Goal: Transaction & Acquisition: Purchase product/service

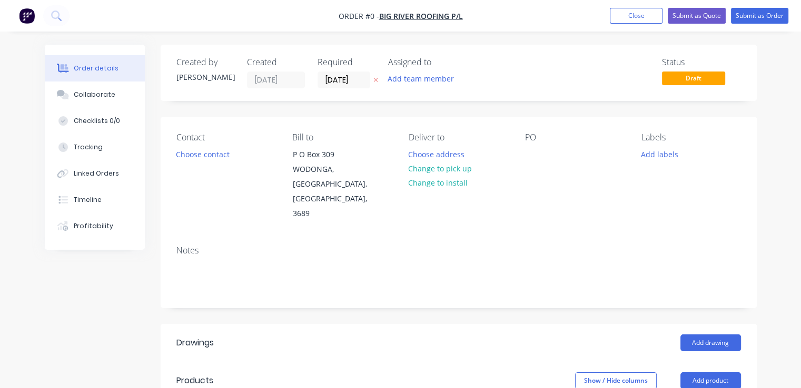
click at [24, 16] on img "button" at bounding box center [27, 16] width 16 height 16
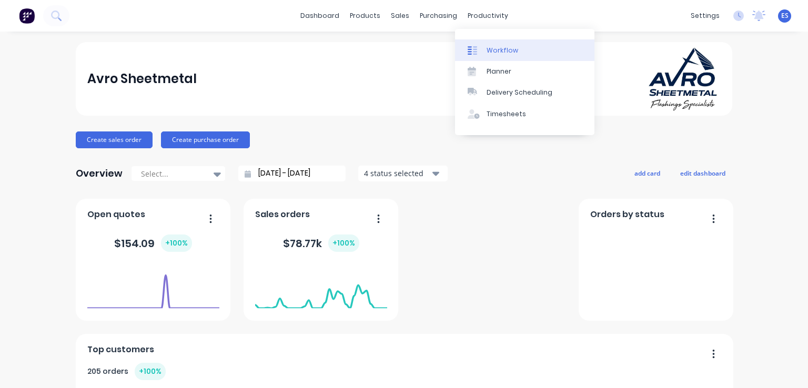
click at [485, 51] on link "Workflow" at bounding box center [524, 49] width 139 height 21
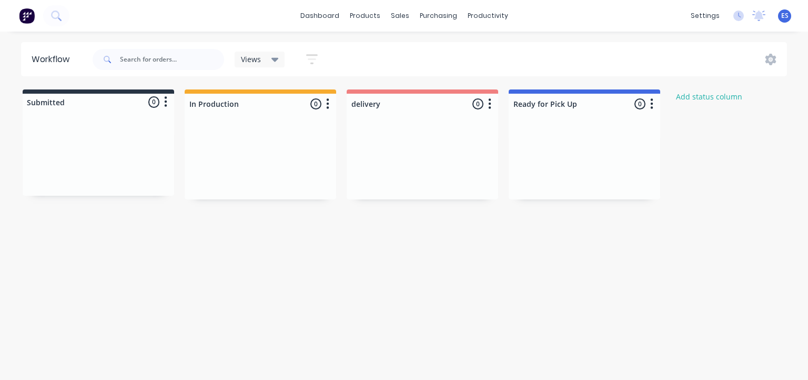
click at [30, 20] on img at bounding box center [27, 16] width 16 height 16
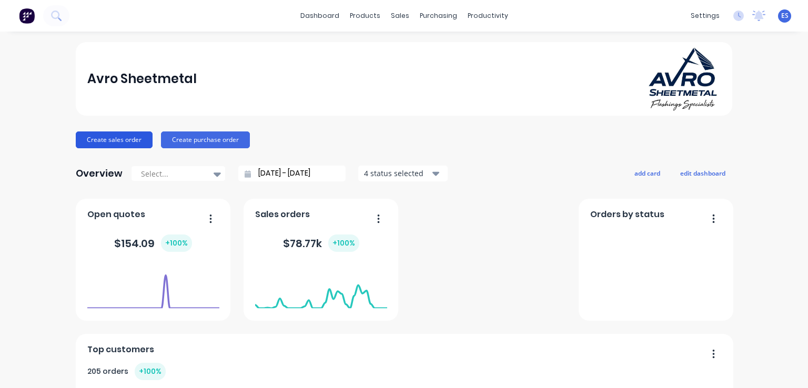
click at [124, 146] on button "Create sales order" at bounding box center [114, 140] width 77 height 17
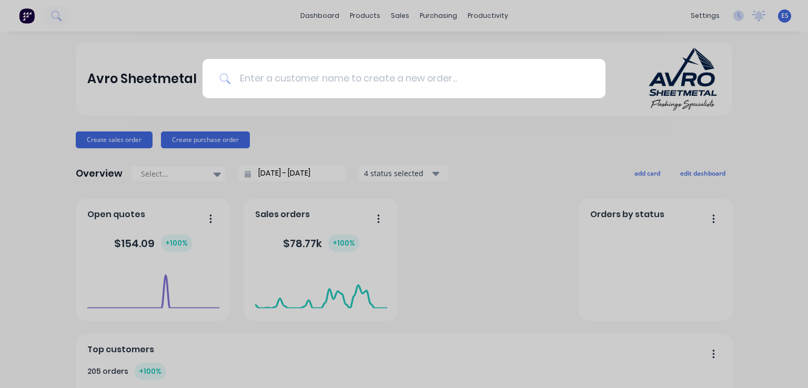
click at [267, 74] on input at bounding box center [410, 78] width 358 height 39
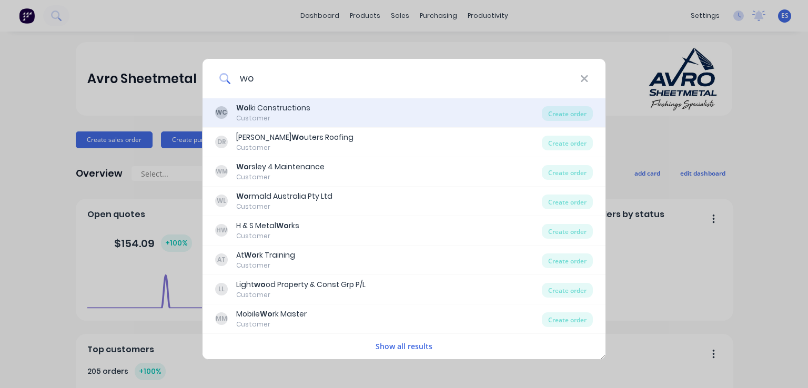
type input "wo"
click at [265, 109] on div "Wo lki Constructions" at bounding box center [273, 108] width 74 height 11
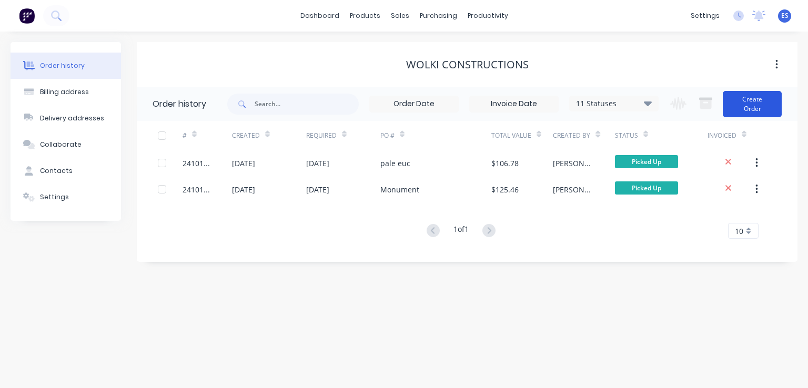
click at [745, 102] on button "Create Order" at bounding box center [752, 104] width 59 height 26
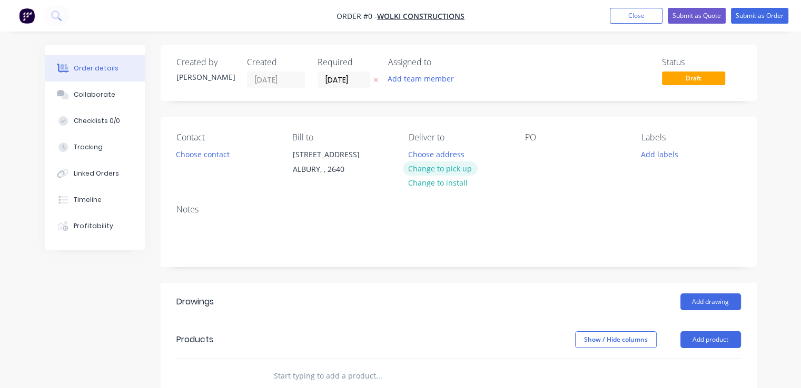
click at [446, 167] on button "Change to pick up" at bounding box center [440, 169] width 75 height 14
click at [193, 161] on div "Contact Choose contact" at bounding box center [225, 157] width 99 height 48
click at [198, 157] on button "Choose contact" at bounding box center [202, 154] width 65 height 14
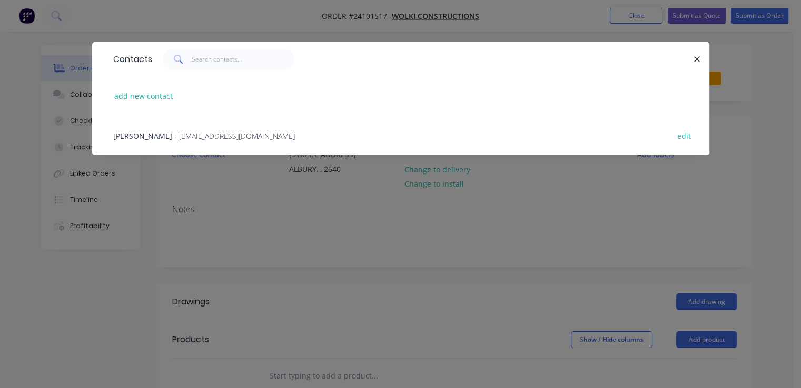
click at [199, 140] on span "- [EMAIL_ADDRESS][DOMAIN_NAME] -" at bounding box center [236, 136] width 125 height 10
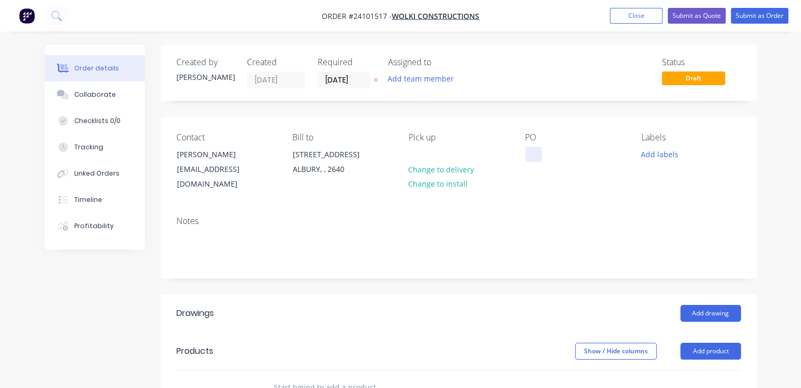
click at [535, 156] on div at bounding box center [533, 154] width 17 height 15
click at [720, 305] on button "Add drawing" at bounding box center [710, 313] width 61 height 17
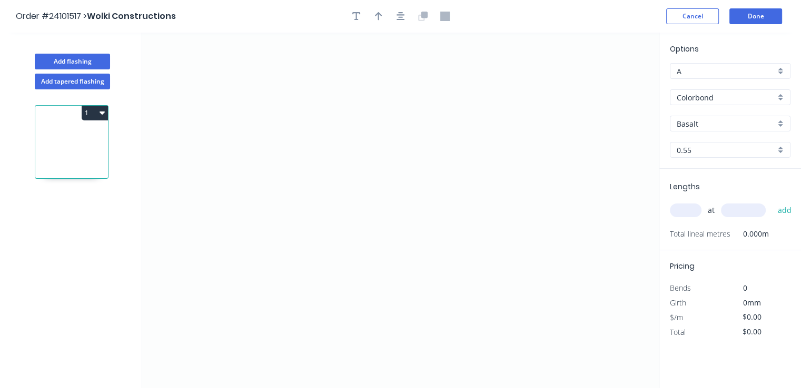
click at [718, 126] on input "Basalt" at bounding box center [725, 123] width 98 height 11
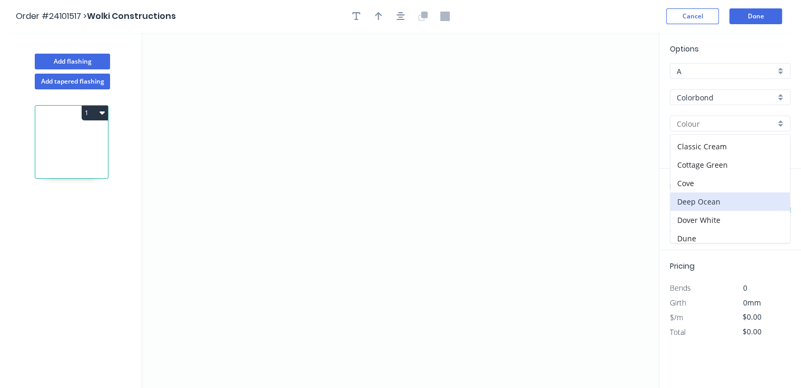
scroll to position [53, 0]
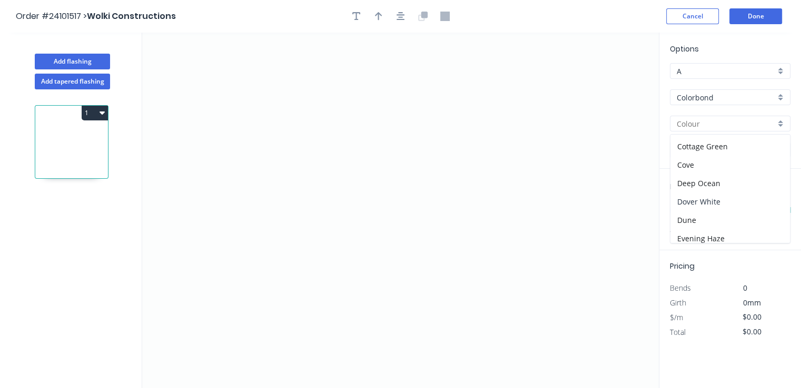
click at [716, 199] on div "Dover White" at bounding box center [729, 202] width 119 height 18
type input "Dover White"
click at [312, 275] on icon "0" at bounding box center [400, 211] width 516 height 356
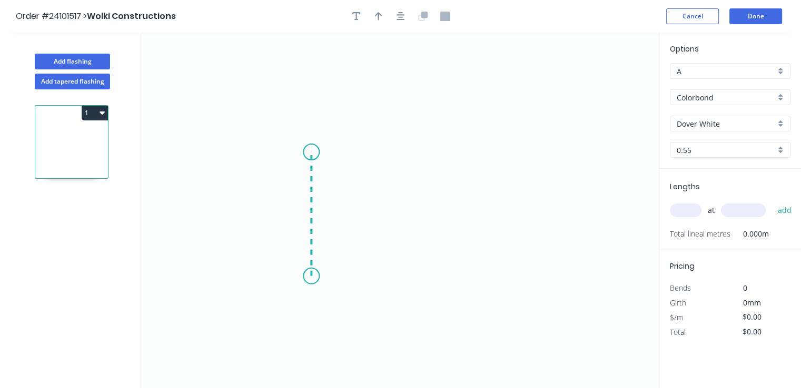
click at [311, 152] on icon at bounding box center [311, 214] width 0 height 124
click at [447, 103] on icon "0 ?" at bounding box center [400, 211] width 516 height 356
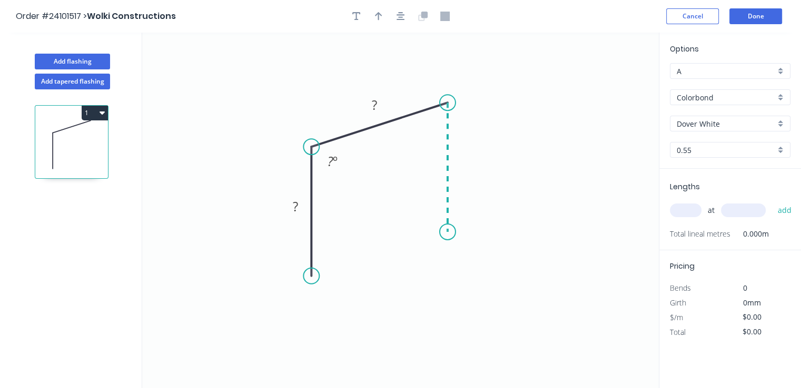
click at [445, 232] on icon "0 ? ? ? º" at bounding box center [400, 211] width 516 height 356
click at [436, 254] on icon "0 ? ? ? ? º ? º" at bounding box center [400, 211] width 516 height 356
click at [463, 246] on rect at bounding box center [455, 246] width 21 height 15
click at [457, 159] on rect at bounding box center [463, 163] width 21 height 15
click at [439, 127] on rect at bounding box center [432, 124] width 21 height 15
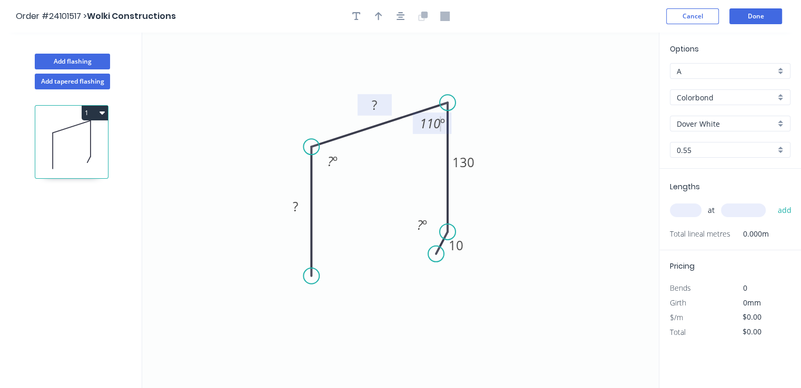
click at [382, 107] on rect at bounding box center [374, 105] width 21 height 15
click at [333, 164] on tspan "º" at bounding box center [335, 161] width 5 height 17
click at [295, 205] on tspan "?" at bounding box center [295, 206] width 5 height 17
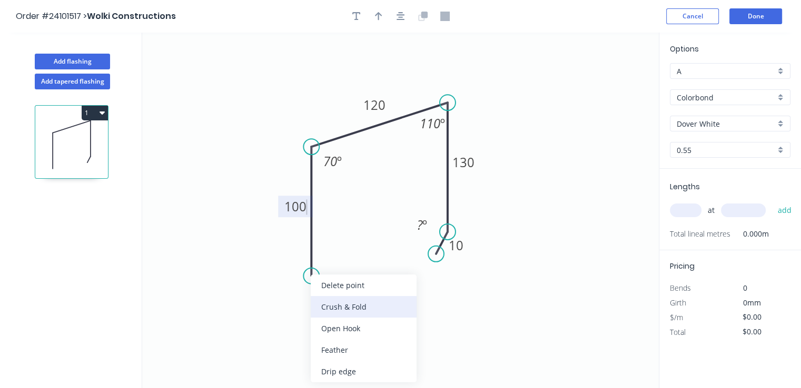
click at [327, 310] on div "Crush & Fold" at bounding box center [364, 307] width 106 height 22
type input "$27.24"
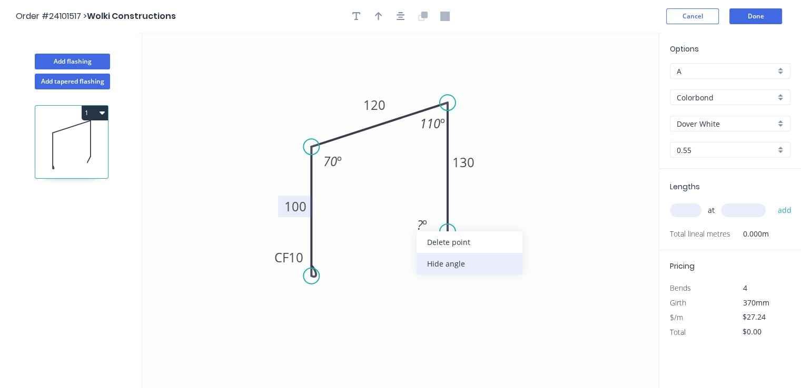
click at [458, 271] on div "Hide angle" at bounding box center [469, 264] width 106 height 22
click at [695, 211] on input "text" at bounding box center [685, 211] width 32 height 14
type input "6"
click at [740, 211] on input "text" at bounding box center [743, 211] width 45 height 14
type input "6000"
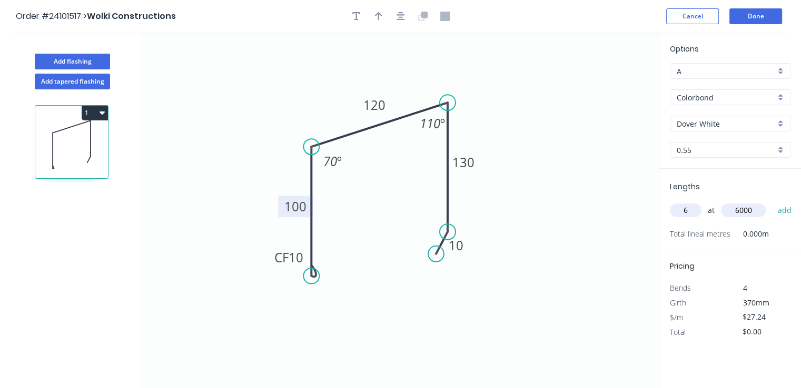
click at [772, 202] on button "add" at bounding box center [784, 211] width 25 height 18
type input "$980.64"
click at [720, 69] on input "A" at bounding box center [725, 71] width 98 height 11
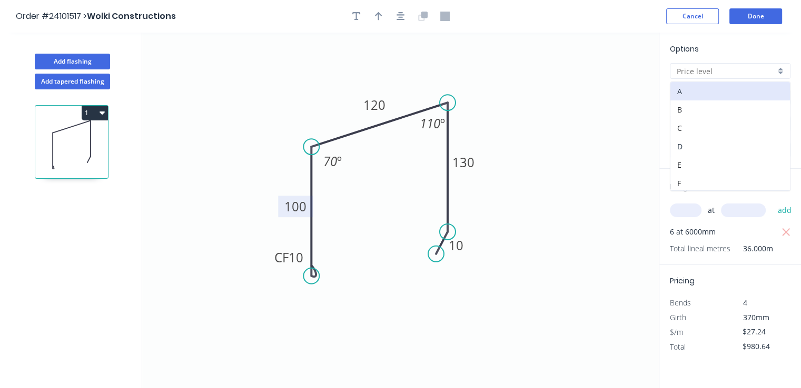
click at [690, 141] on div "D" at bounding box center [729, 146] width 119 height 18
type input "D"
type input "$19.06"
type input "$686.16"
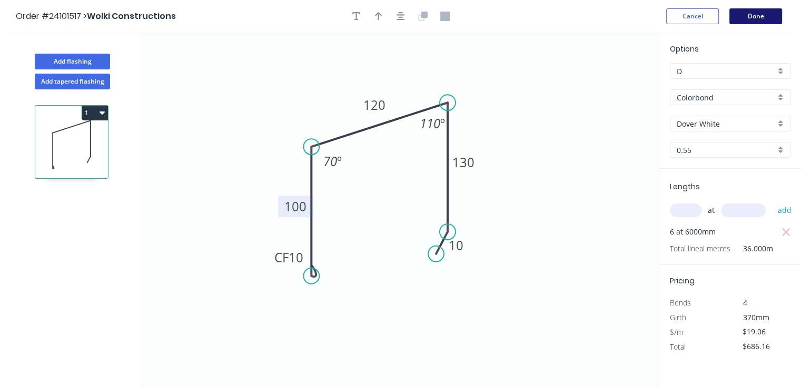
click at [754, 15] on button "Done" at bounding box center [755, 16] width 53 height 16
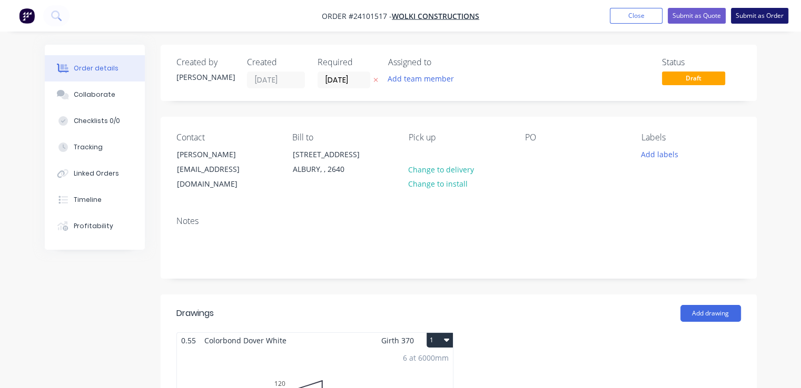
click at [758, 19] on button "Submit as Order" at bounding box center [759, 16] width 57 height 16
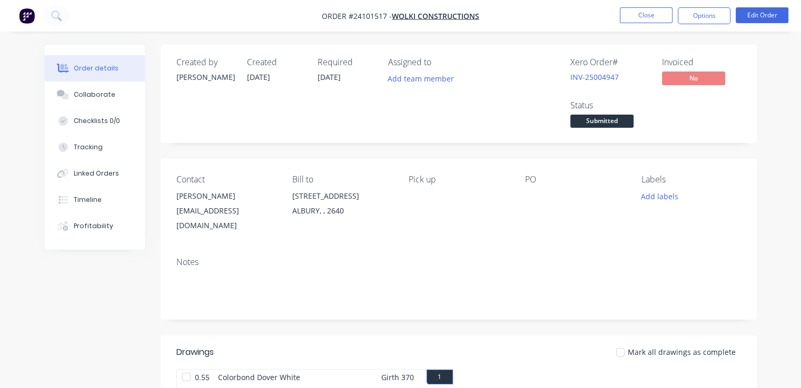
click at [26, 12] on img "button" at bounding box center [27, 16] width 16 height 16
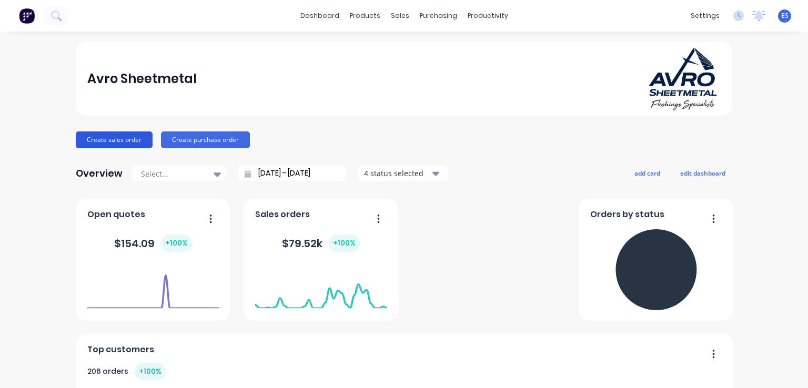
click at [110, 136] on button "Create sales order" at bounding box center [114, 140] width 77 height 17
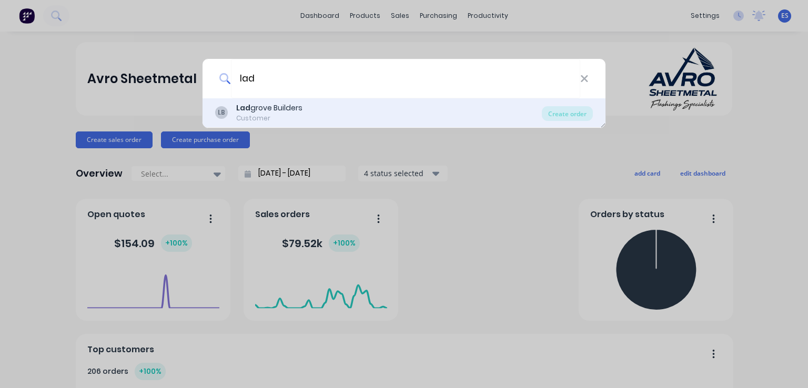
type input "lad"
click at [293, 118] on div "Customer" at bounding box center [269, 118] width 66 height 9
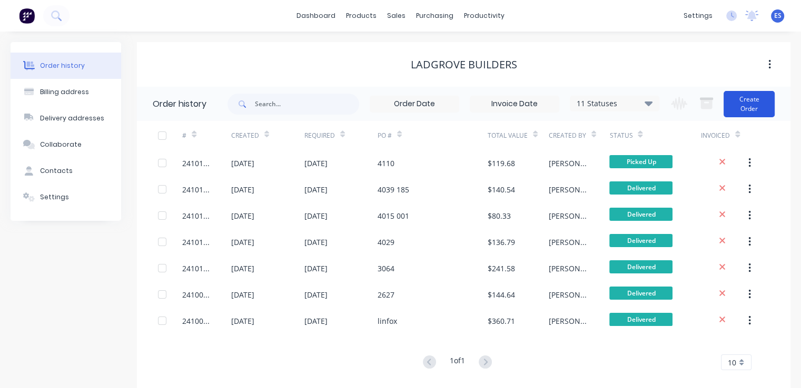
click at [755, 105] on button "Create Order" at bounding box center [748, 104] width 51 height 26
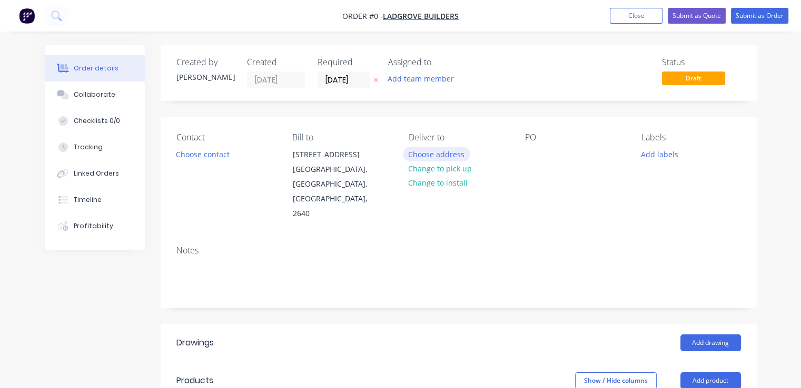
click at [437, 154] on button "Choose address" at bounding box center [436, 154] width 67 height 14
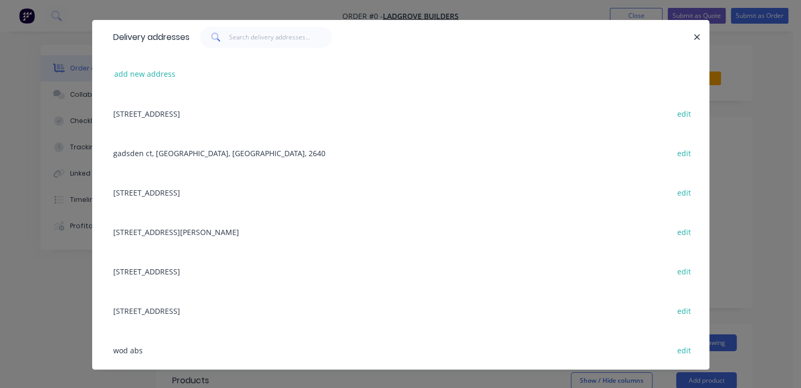
scroll to position [34, 0]
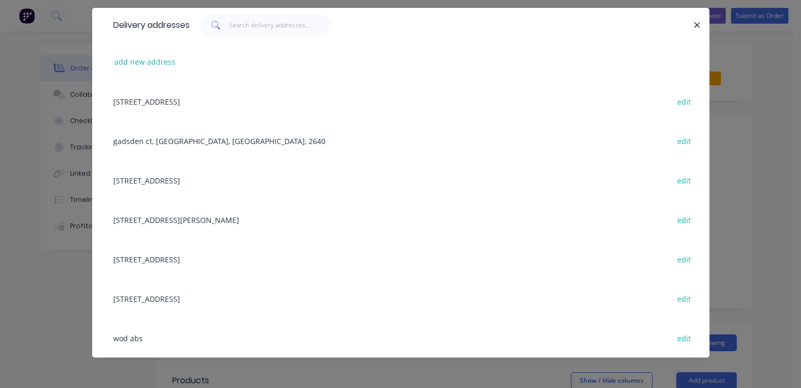
click at [121, 342] on div "wod abs edit" at bounding box center [400, 337] width 585 height 39
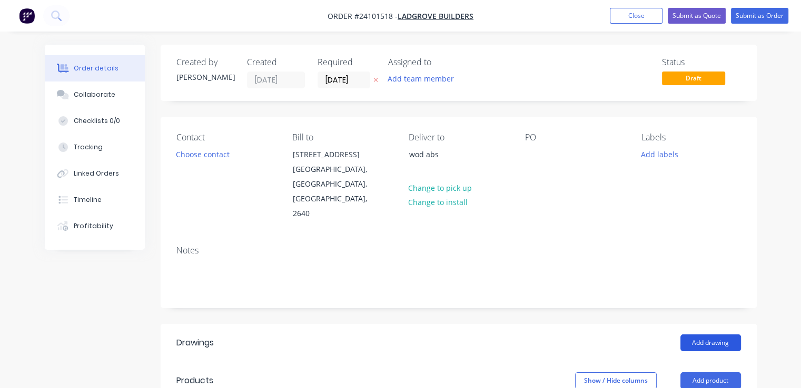
click at [711, 335] on button "Add drawing" at bounding box center [710, 343] width 61 height 17
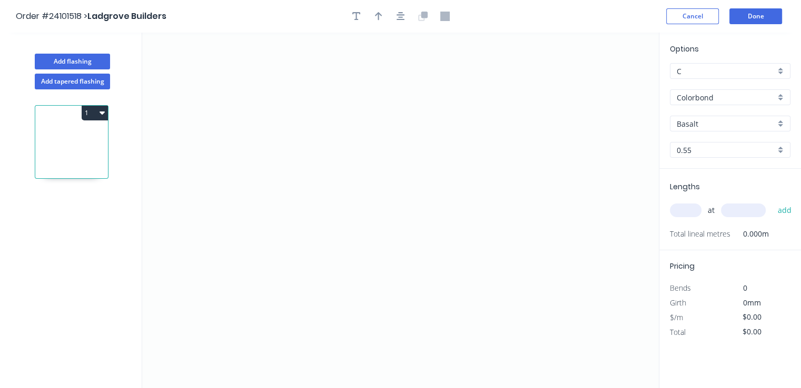
click at [715, 128] on input "Basalt" at bounding box center [725, 123] width 98 height 11
click at [703, 138] on div "Surfmist" at bounding box center [729, 144] width 119 height 18
type input "Surfmist"
click at [310, 118] on icon "0" at bounding box center [400, 211] width 516 height 356
click at [311, 201] on icon "0" at bounding box center [400, 211] width 516 height 356
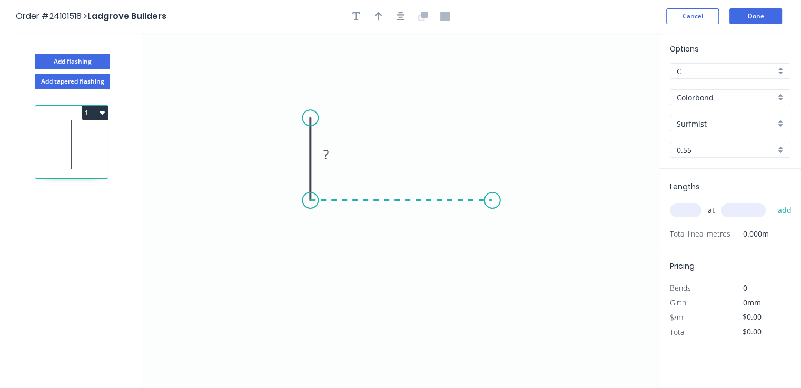
click at [492, 203] on icon "0 ?" at bounding box center [400, 211] width 516 height 356
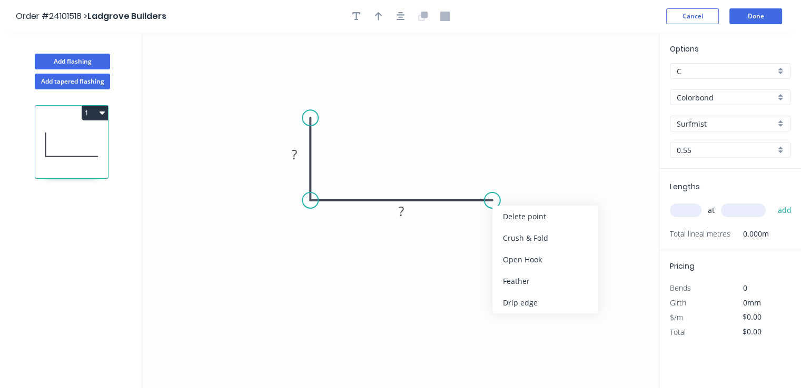
click at [495, 237] on div "Crush & Fold" at bounding box center [545, 238] width 106 height 22
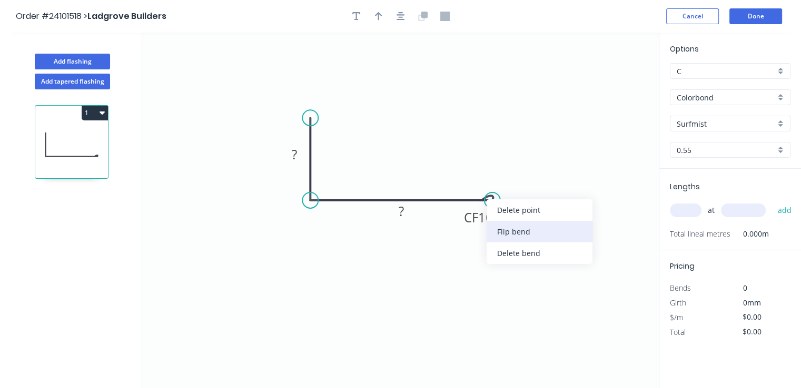
click at [503, 236] on div "Flip bend" at bounding box center [539, 232] width 106 height 22
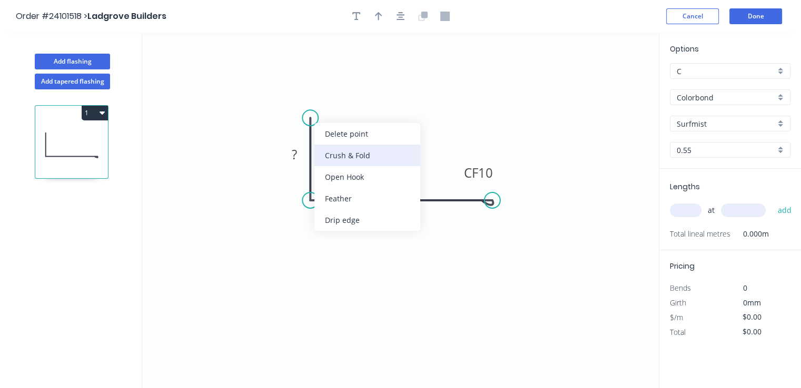
click at [328, 153] on div "Crush & Fold" at bounding box center [367, 156] width 106 height 22
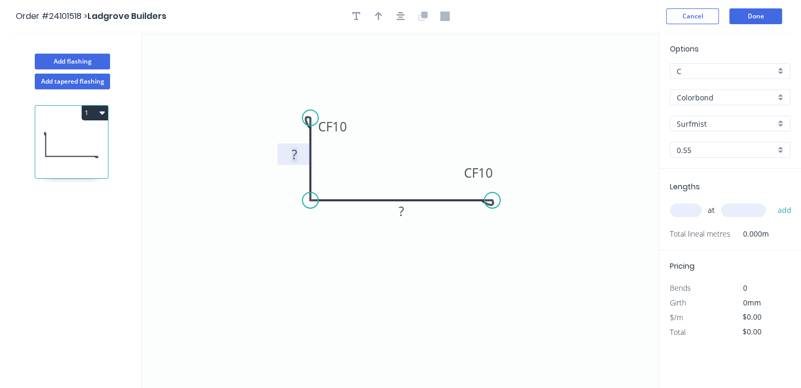
click at [294, 158] on tspan "?" at bounding box center [294, 154] width 5 height 17
click at [397, 214] on rect at bounding box center [401, 212] width 21 height 15
click at [686, 209] on input "text" at bounding box center [685, 211] width 32 height 14
type input "$11.09"
type input "3"
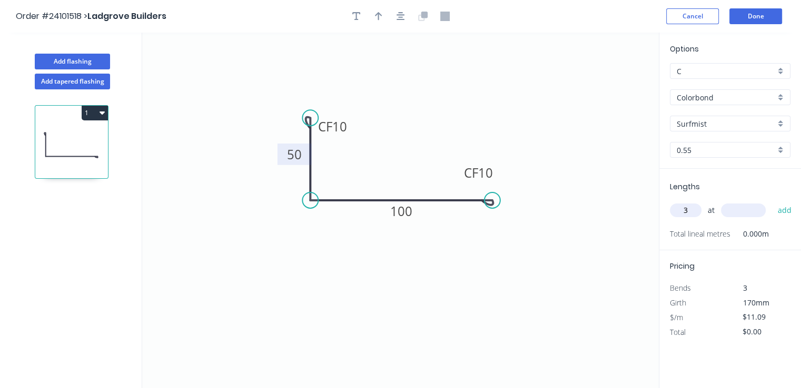
click at [757, 213] on input "text" at bounding box center [743, 211] width 45 height 14
type input "8000"
click at [772, 202] on button "add" at bounding box center [784, 211] width 25 height 18
type input "$266.16"
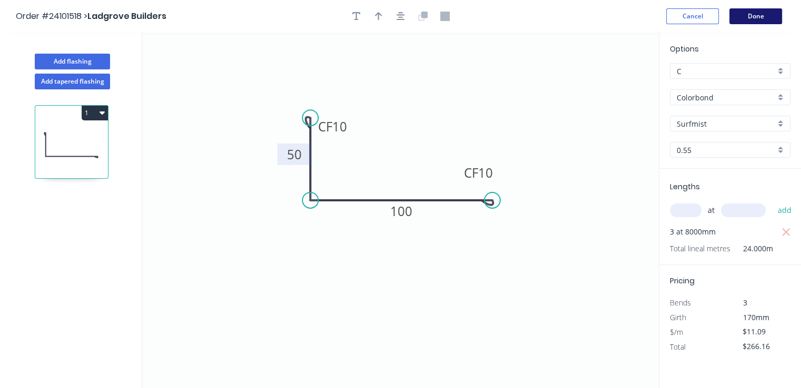
click at [747, 13] on button "Done" at bounding box center [755, 16] width 53 height 16
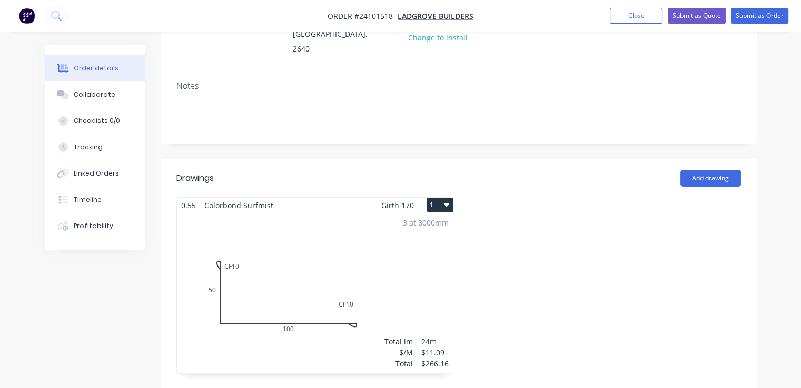
scroll to position [368, 0]
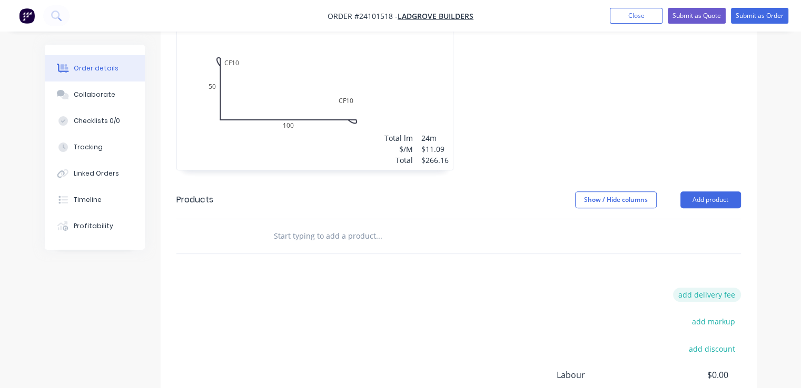
click at [707, 288] on button "add delivery fee" at bounding box center [707, 295] width 68 height 14
type input "50"
click input "submit" at bounding box center [0, 0] width 0 height 0
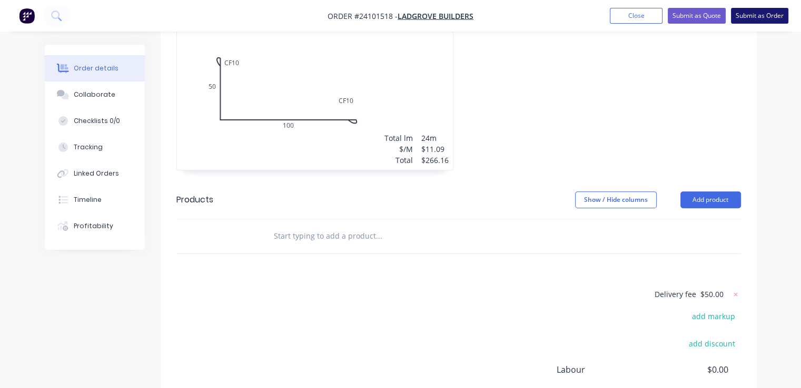
click at [754, 17] on button "Submit as Order" at bounding box center [759, 16] width 57 height 16
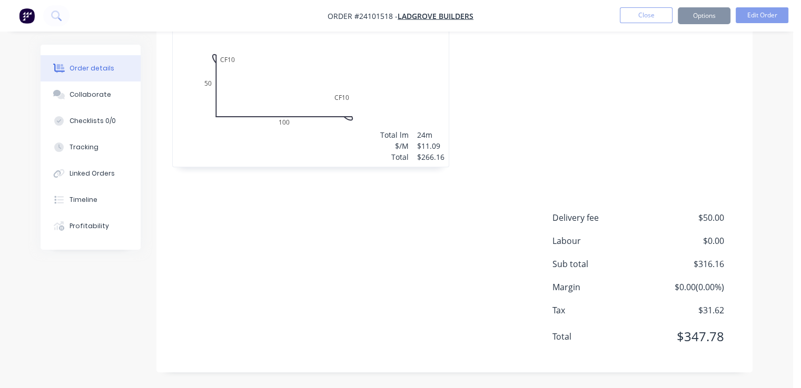
scroll to position [0, 0]
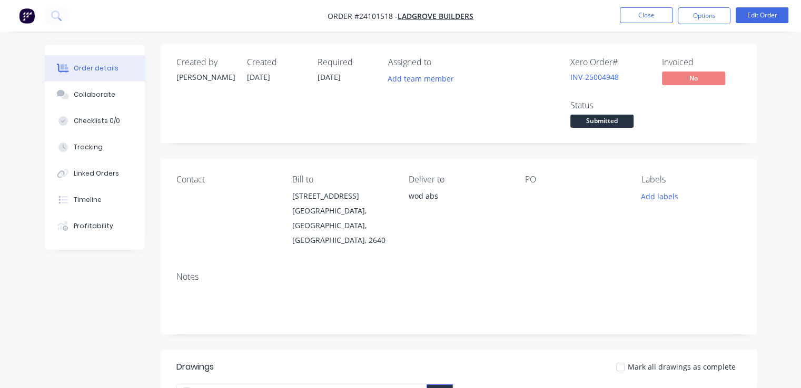
click at [27, 16] on img "button" at bounding box center [27, 16] width 16 height 16
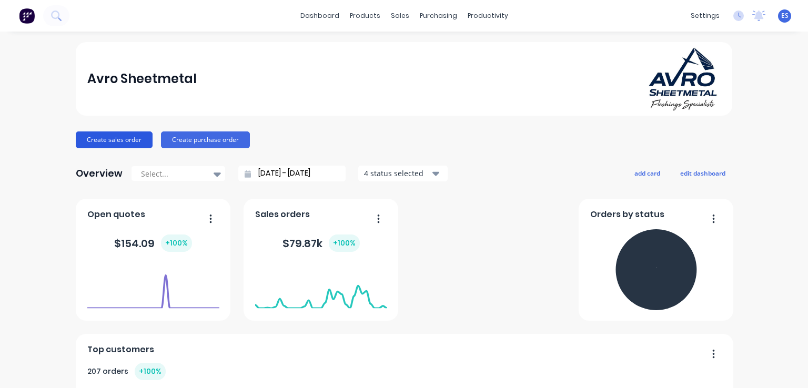
click at [107, 142] on button "Create sales order" at bounding box center [114, 140] width 77 height 17
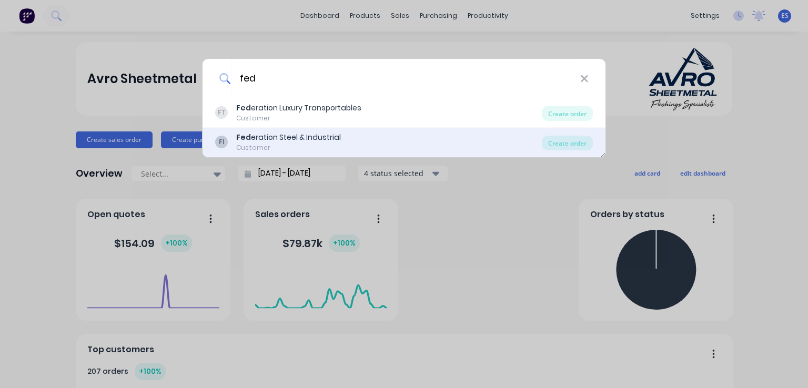
type input "fed"
click at [287, 139] on div "Fed eration Steel & Industrial" at bounding box center [288, 137] width 105 height 11
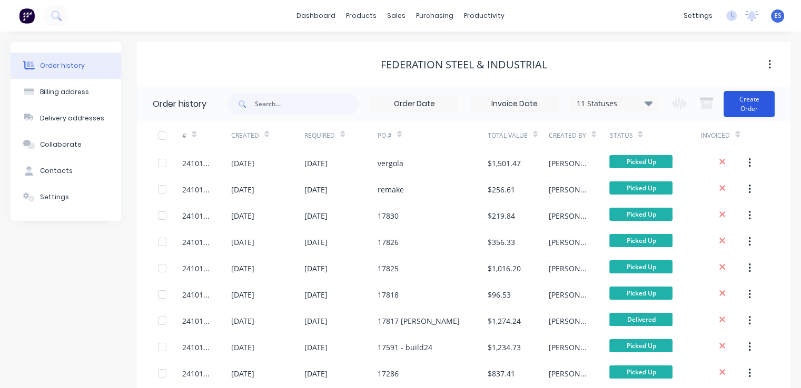
click at [764, 107] on button "Create Order" at bounding box center [748, 104] width 51 height 26
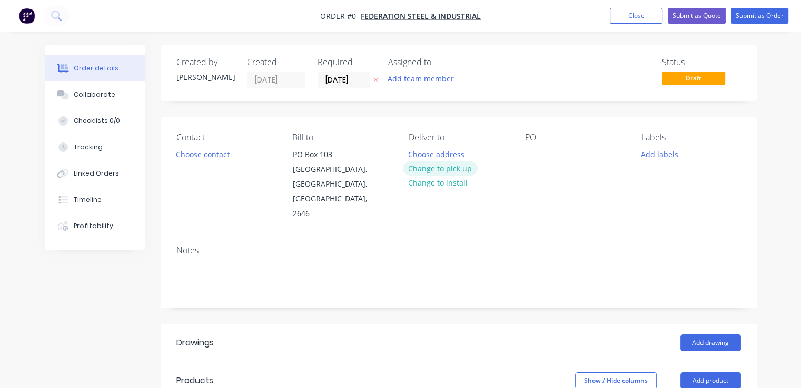
click at [423, 171] on button "Change to pick up" at bounding box center [440, 169] width 75 height 14
click at [223, 152] on button "Choose contact" at bounding box center [202, 154] width 65 height 14
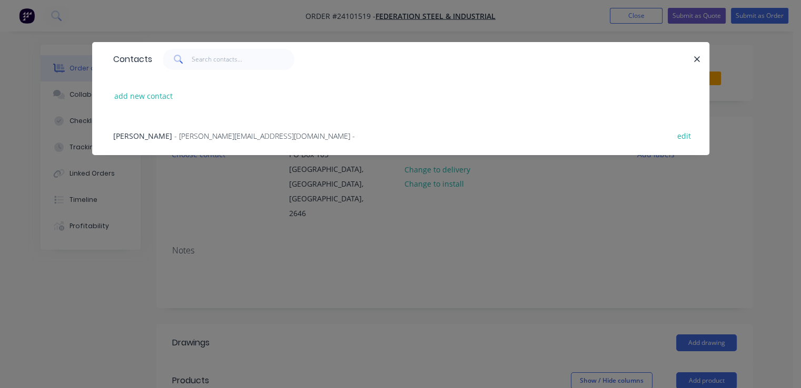
click at [207, 137] on span "- [PERSON_NAME][EMAIL_ADDRESS][DOMAIN_NAME] -" at bounding box center [264, 136] width 181 height 10
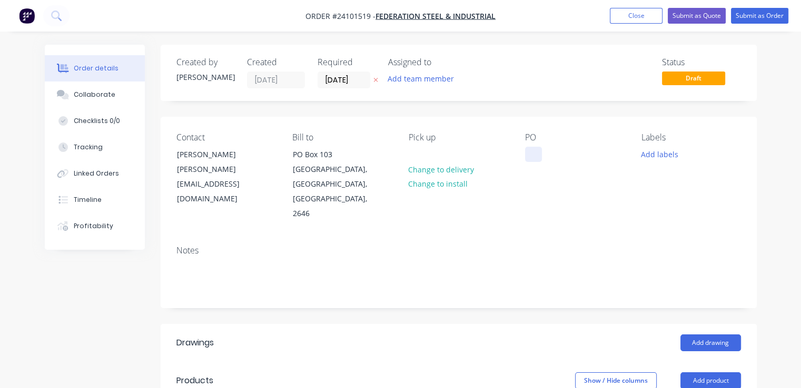
click at [533, 152] on div at bounding box center [533, 154] width 17 height 15
click at [705, 335] on button "Add drawing" at bounding box center [710, 343] width 61 height 17
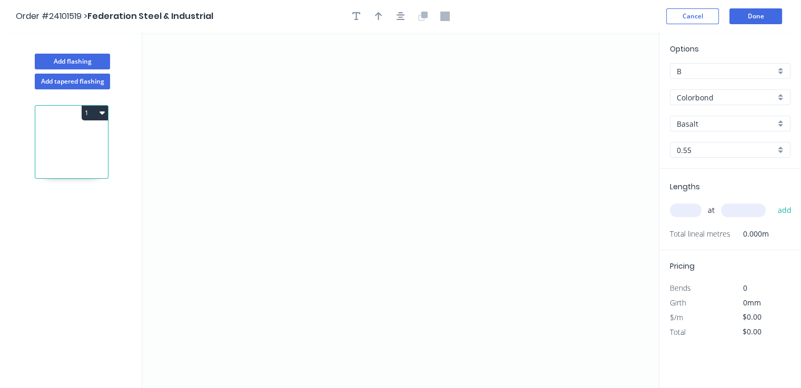
click at [712, 127] on input "Basalt" at bounding box center [725, 123] width 98 height 11
click at [711, 158] on div "Manor Red" at bounding box center [729, 162] width 119 height 18
type input "Manor Red"
click at [413, 106] on icon "0" at bounding box center [400, 211] width 516 height 356
click at [452, 106] on icon "0" at bounding box center [400, 211] width 516 height 356
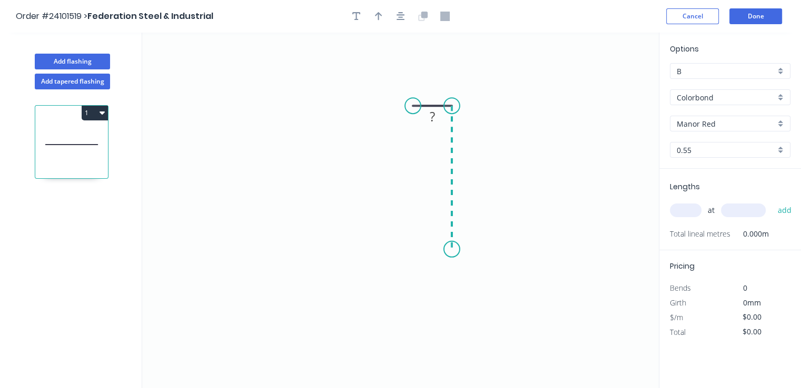
click at [459, 250] on icon "0 ?" at bounding box center [400, 211] width 516 height 356
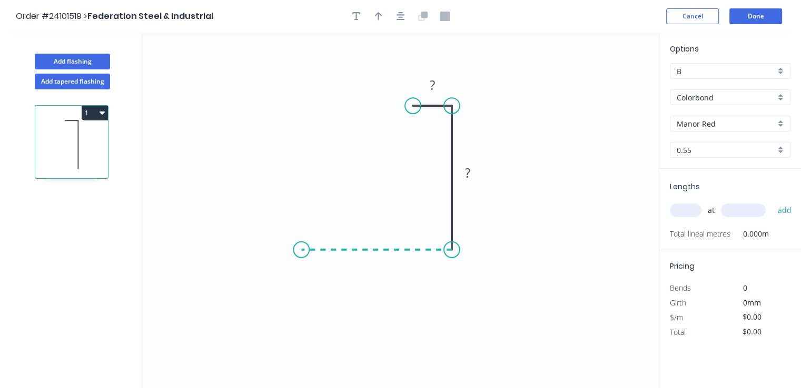
drag, startPoint x: 301, startPoint y: 251, endPoint x: 311, endPoint y: 213, distance: 39.2
click at [301, 251] on icon "0 ? ?" at bounding box center [400, 211] width 516 height 356
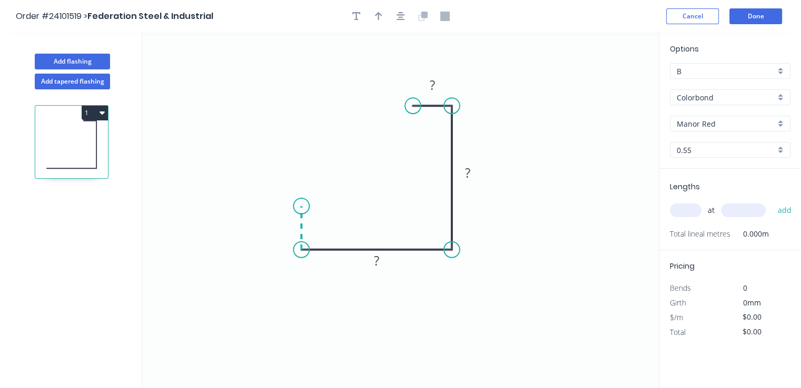
click at [303, 206] on icon "0 ? ? ?" at bounding box center [400, 211] width 516 height 356
click at [286, 222] on tspan "?" at bounding box center [285, 222] width 5 height 17
click at [436, 85] on rect at bounding box center [432, 85] width 21 height 15
click at [469, 172] on tspan "?" at bounding box center [467, 172] width 5 height 17
click at [374, 261] on tspan "?" at bounding box center [376, 260] width 5 height 17
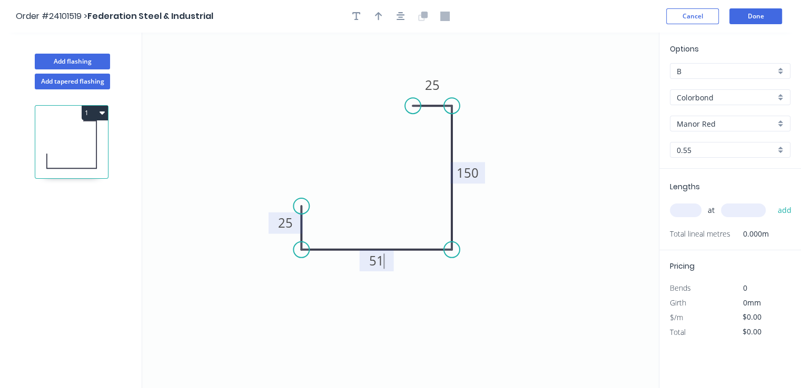
click at [688, 209] on input "text" at bounding box center [685, 211] width 32 height 14
type input "$12.73"
type input "1"
click at [729, 211] on input "text" at bounding box center [743, 211] width 45 height 14
type input "2250"
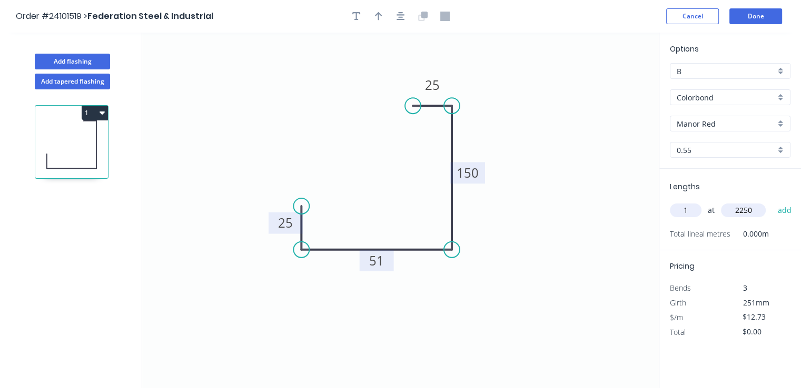
click at [772, 202] on button "add" at bounding box center [784, 211] width 25 height 18
click at [107, 110] on button "1" at bounding box center [95, 113] width 26 height 15
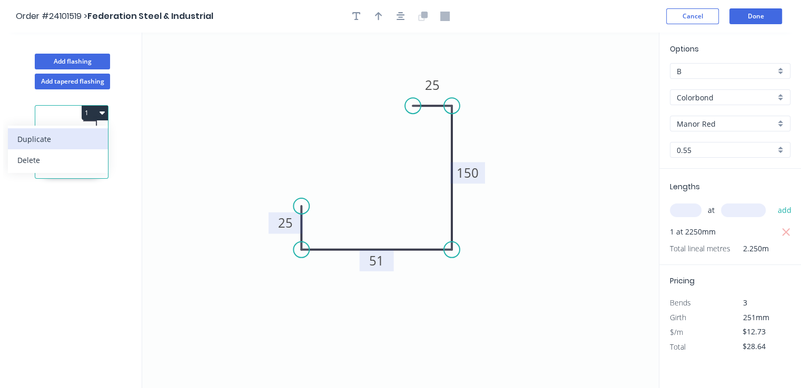
click at [75, 141] on div "Duplicate" at bounding box center [57, 139] width 81 height 15
type input "$0.00"
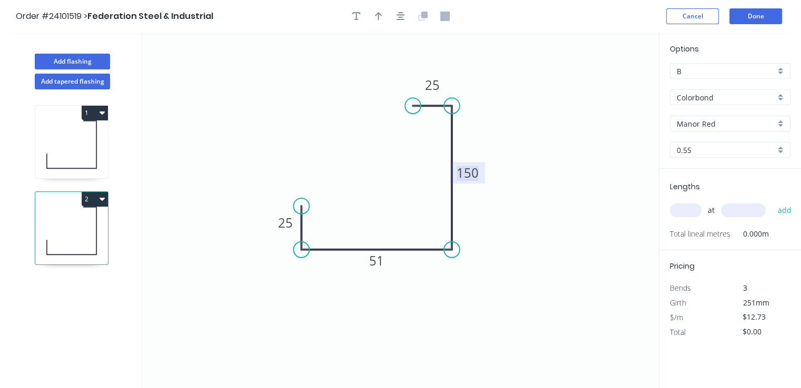
click at [476, 174] on tspan "150" at bounding box center [467, 172] width 22 height 17
type input "$20.71"
click at [429, 77] on tspan "25" at bounding box center [432, 84] width 15 height 17
click at [694, 214] on input "text" at bounding box center [685, 211] width 32 height 14
type input "1"
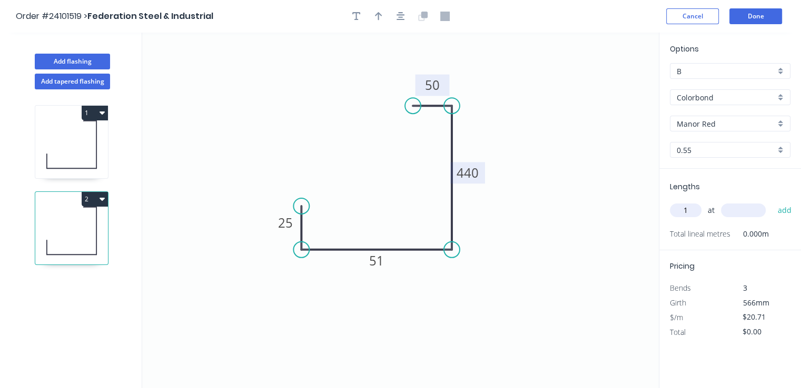
click at [738, 206] on input "text" at bounding box center [743, 211] width 45 height 14
type input "2300"
click at [772, 202] on button "add" at bounding box center [784, 211] width 25 height 18
type input "$47.63"
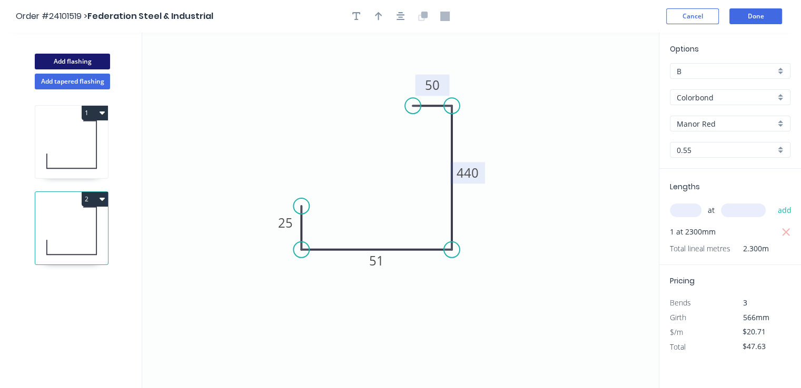
click at [48, 63] on button "Add flashing" at bounding box center [72, 62] width 75 height 16
type input "$0.00"
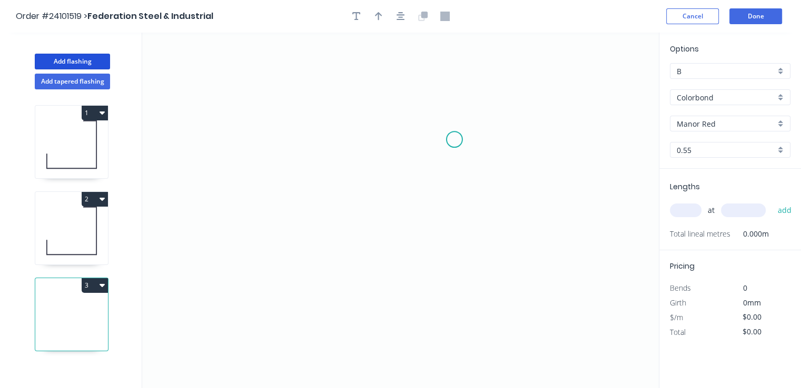
click at [454, 139] on icon "0" at bounding box center [400, 211] width 516 height 356
click at [371, 139] on icon "0" at bounding box center [400, 211] width 516 height 356
click at [372, 271] on icon "0 ?" at bounding box center [400, 211] width 516 height 356
click at [372, 271] on circle at bounding box center [371, 271] width 16 height 16
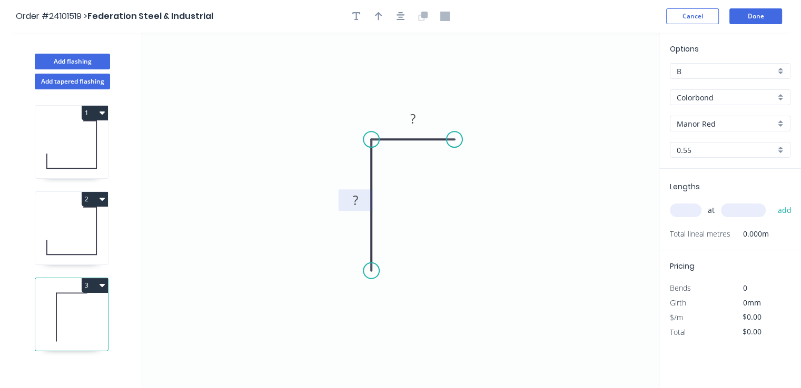
click at [361, 200] on rect at bounding box center [355, 201] width 21 height 15
click at [419, 111] on rect at bounding box center [413, 119] width 34 height 22
click at [417, 124] on rect at bounding box center [412, 119] width 21 height 15
click at [682, 215] on input "text" at bounding box center [685, 211] width 32 height 14
type input "$8.17"
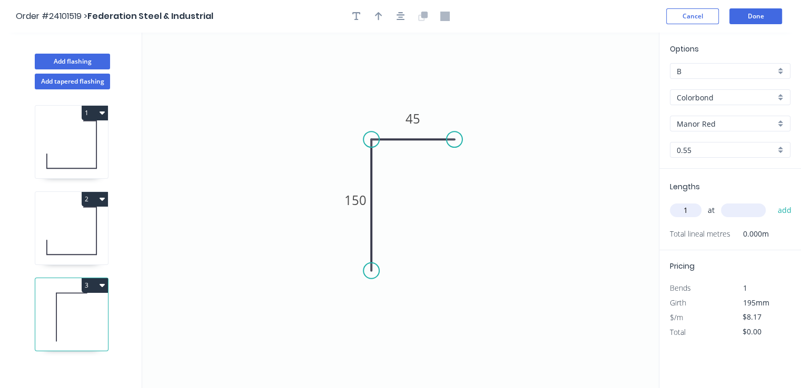
type input "1"
click at [742, 213] on input "text" at bounding box center [743, 211] width 45 height 14
type input "1000"
click at [772, 202] on button "add" at bounding box center [784, 211] width 25 height 18
type input "$8.17"
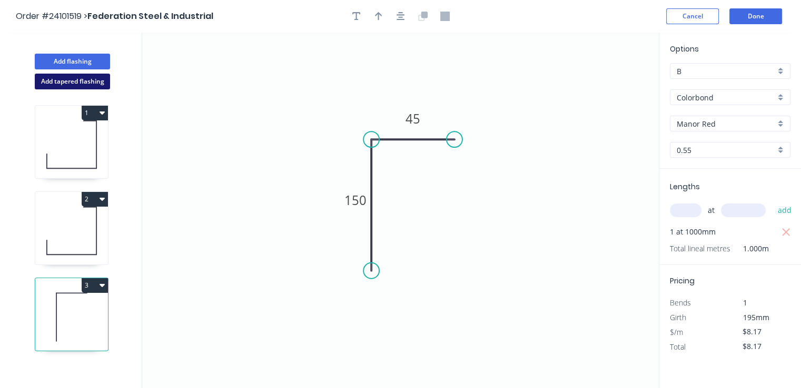
click at [55, 80] on button "Add tapered flashing" at bounding box center [72, 82] width 75 height 16
type input "$0.00"
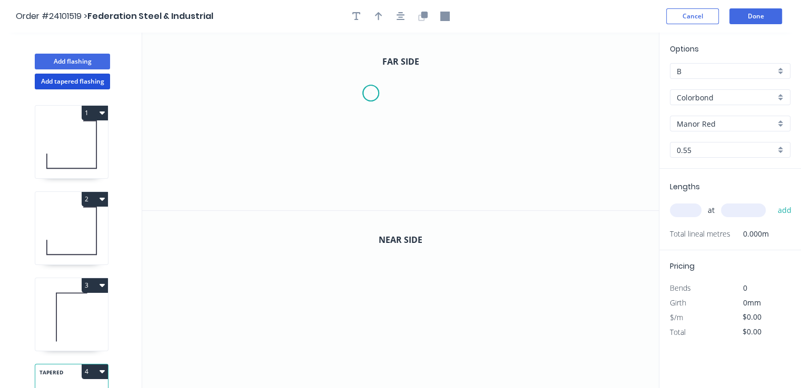
click at [371, 93] on icon "0" at bounding box center [400, 122] width 516 height 178
click at [406, 93] on icon "0" at bounding box center [400, 122] width 516 height 178
click at [399, 175] on icon "0 ?" at bounding box center [400, 122] width 516 height 178
click at [314, 172] on icon "0 ? ?" at bounding box center [400, 122] width 516 height 178
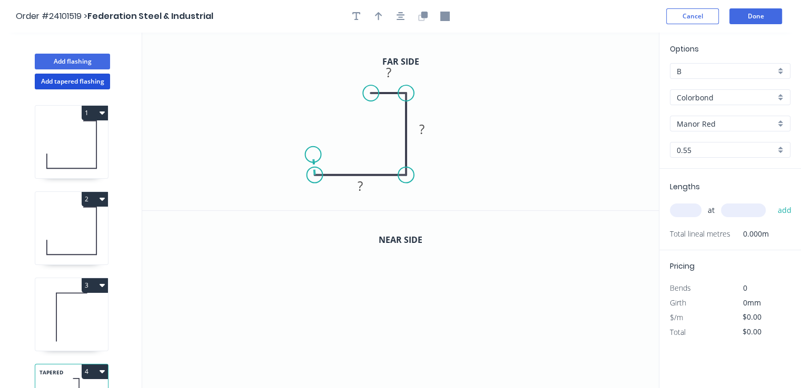
click at [313, 155] on icon "0 ? ? ?" at bounding box center [400, 122] width 516 height 178
click at [301, 163] on rect at bounding box center [297, 162] width 21 height 15
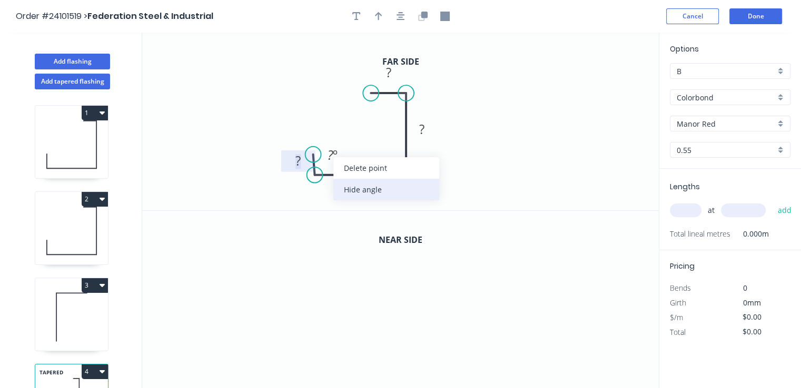
click at [347, 192] on div "Hide angle" at bounding box center [386, 190] width 106 height 22
click at [299, 162] on tspan "?" at bounding box center [297, 160] width 5 height 17
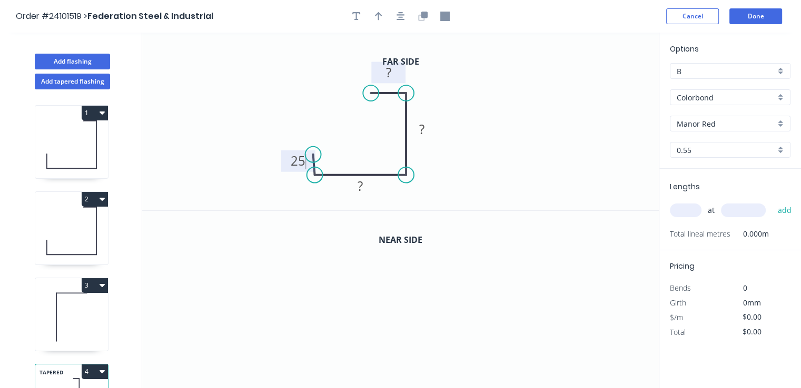
click at [387, 75] on tspan "?" at bounding box center [388, 72] width 5 height 17
click at [358, 181] on tspan "?" at bounding box center [359, 185] width 5 height 17
click at [420, 131] on tspan "?" at bounding box center [421, 129] width 5 height 17
click at [421, 21] on button "button" at bounding box center [423, 16] width 16 height 16
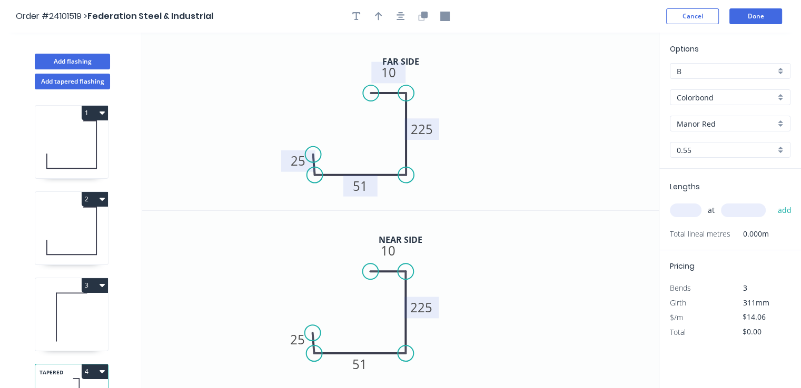
click at [429, 311] on tspan "225" at bounding box center [422, 307] width 22 height 17
click at [691, 209] on input "text" at bounding box center [685, 211] width 32 height 14
type input "$17.75"
type input "1"
click at [743, 204] on input "text" at bounding box center [743, 211] width 45 height 14
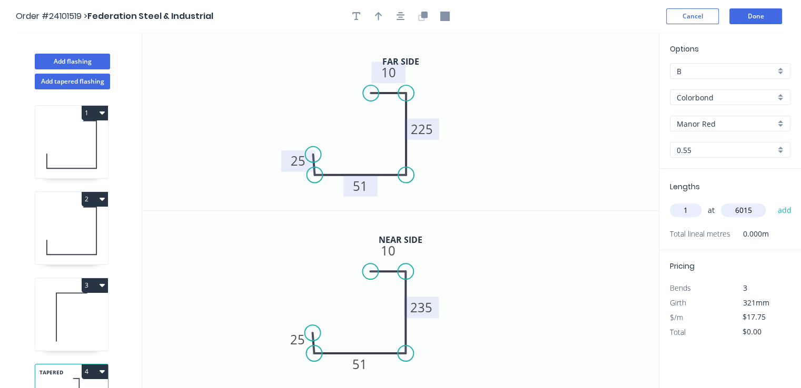
type input "6015"
click at [772, 202] on button "add" at bounding box center [784, 211] width 25 height 18
type input "$106.77"
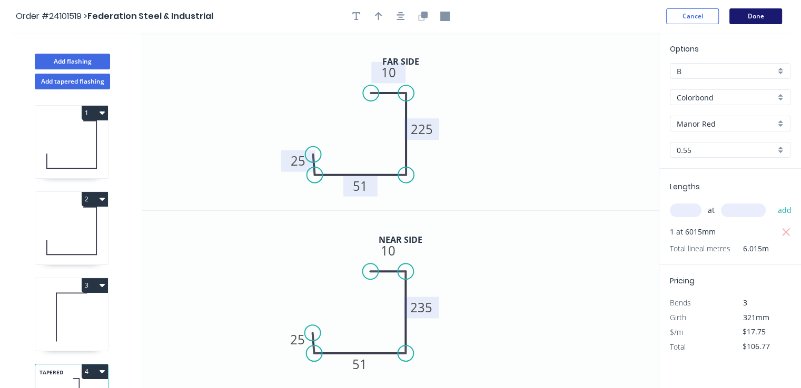
click at [747, 15] on button "Done" at bounding box center [755, 16] width 53 height 16
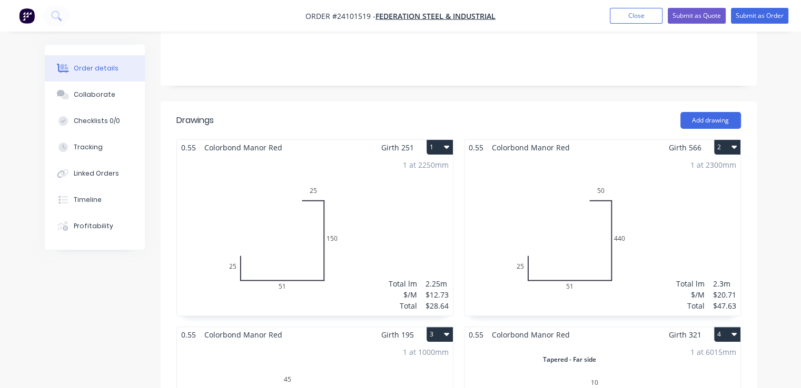
scroll to position [211, 0]
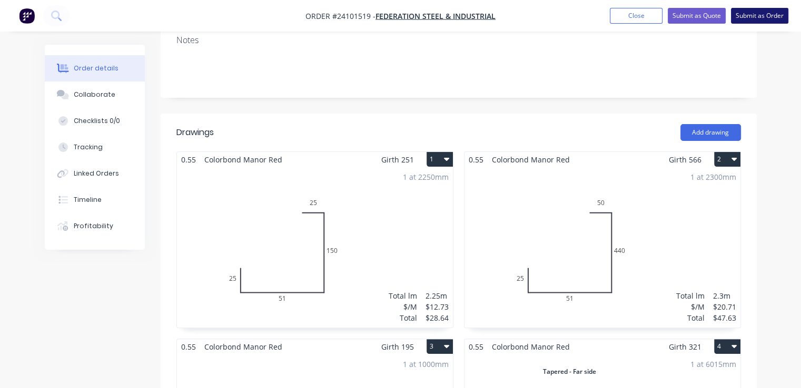
click at [760, 14] on button "Submit as Order" at bounding box center [759, 16] width 57 height 16
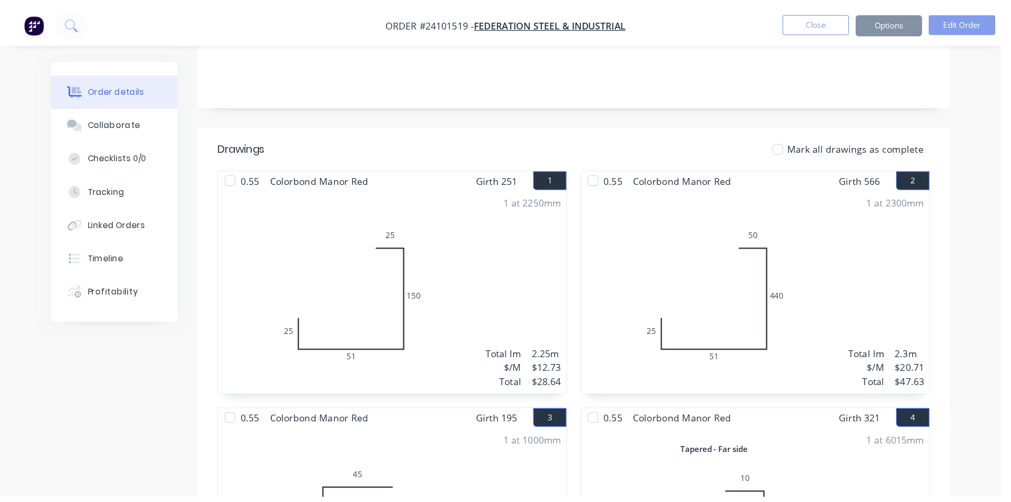
scroll to position [0, 0]
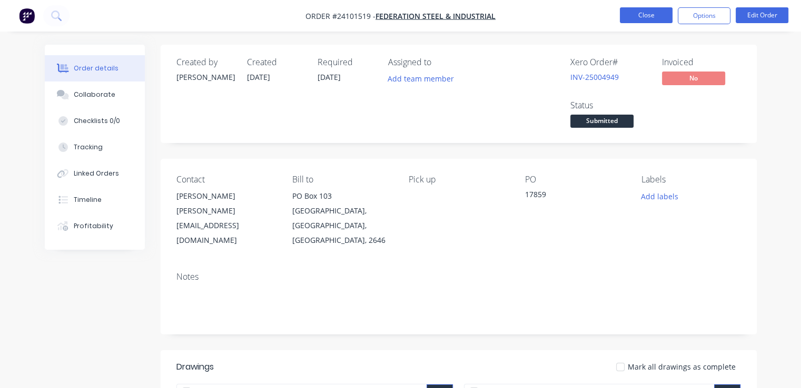
click at [652, 11] on button "Close" at bounding box center [645, 15] width 53 height 16
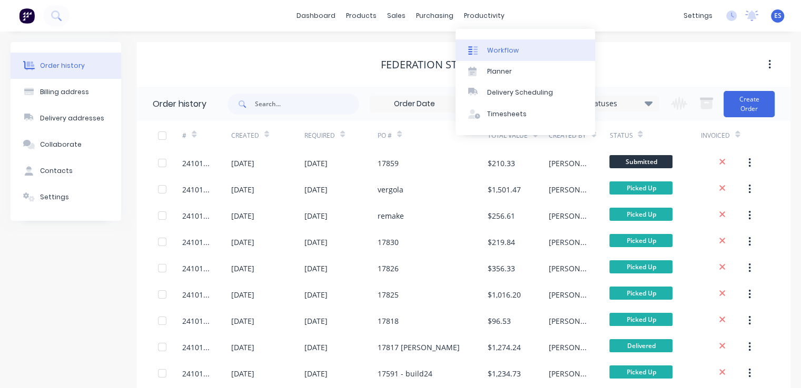
click at [494, 46] on div "Workflow" at bounding box center [503, 50] width 32 height 9
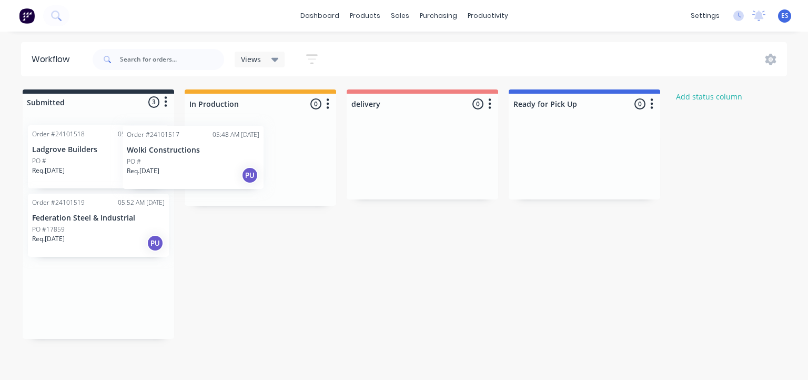
drag, startPoint x: 132, startPoint y: 169, endPoint x: 222, endPoint y: 163, distance: 90.7
click at [222, 163] on div "Submitted 3 Status colour #273444 hex #273444 Save Cancel Summaries Total order…" at bounding box center [488, 213] width 992 height 249
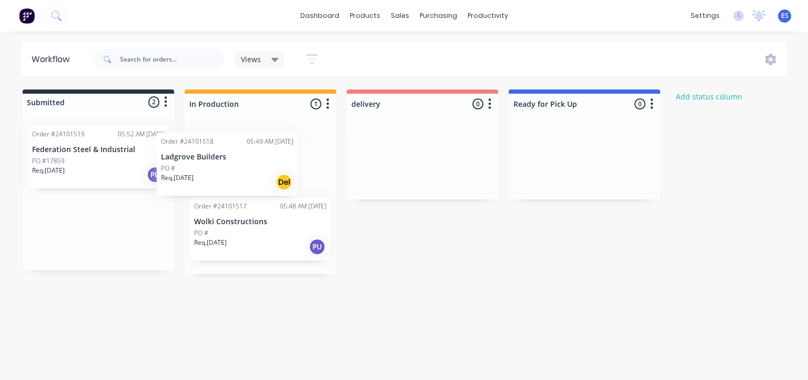
drag, startPoint x: 78, startPoint y: 172, endPoint x: 211, endPoint y: 182, distance: 133.5
click at [211, 182] on div "Submitted 2 Status colour #273444 hex #273444 Save Cancel Summaries Total order…" at bounding box center [488, 181] width 992 height 185
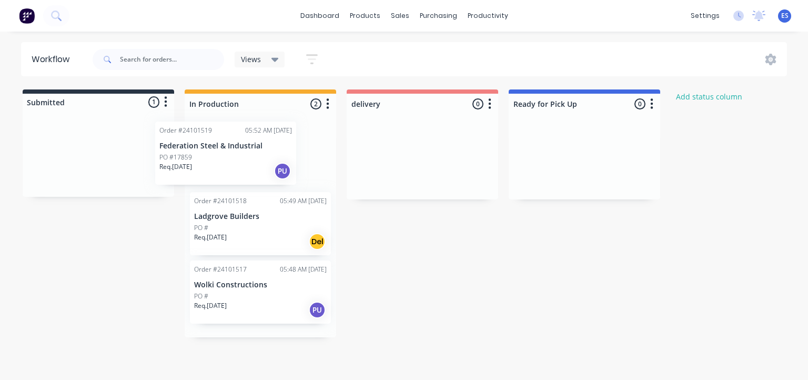
drag, startPoint x: 124, startPoint y: 175, endPoint x: 212, endPoint y: 172, distance: 88.5
click at [212, 172] on div "Submitted 1 Status colour #273444 hex #273444 Save Cancel Summaries Total order…" at bounding box center [488, 213] width 992 height 248
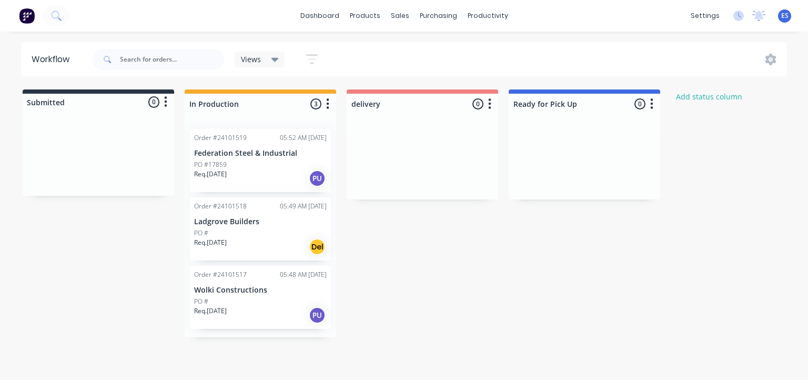
click at [28, 15] on img at bounding box center [27, 16] width 16 height 16
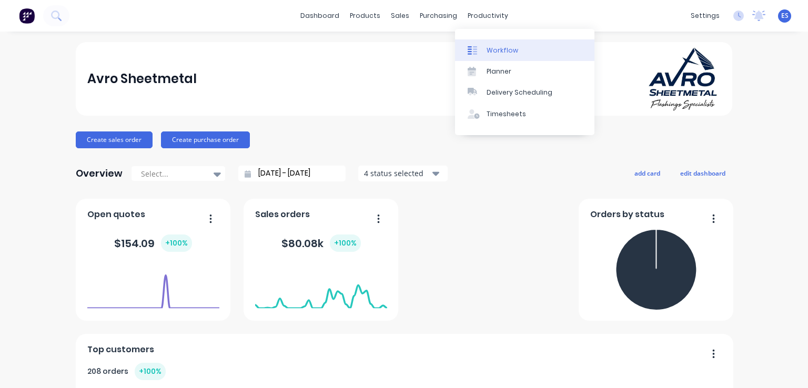
click at [491, 43] on link "Workflow" at bounding box center [524, 49] width 139 height 21
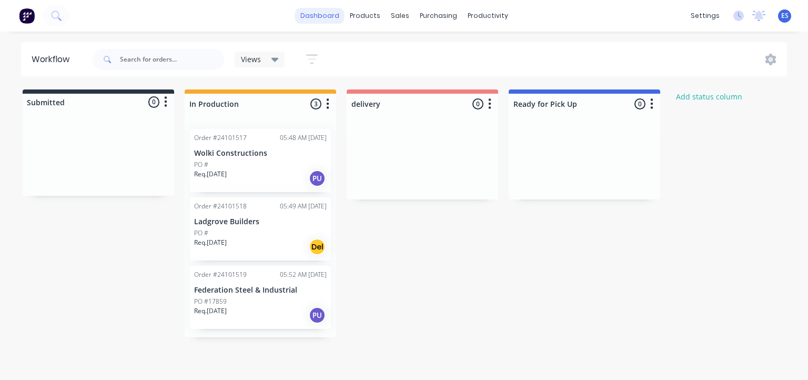
click at [332, 15] on link "dashboard" at bounding box center [319, 16] width 49 height 16
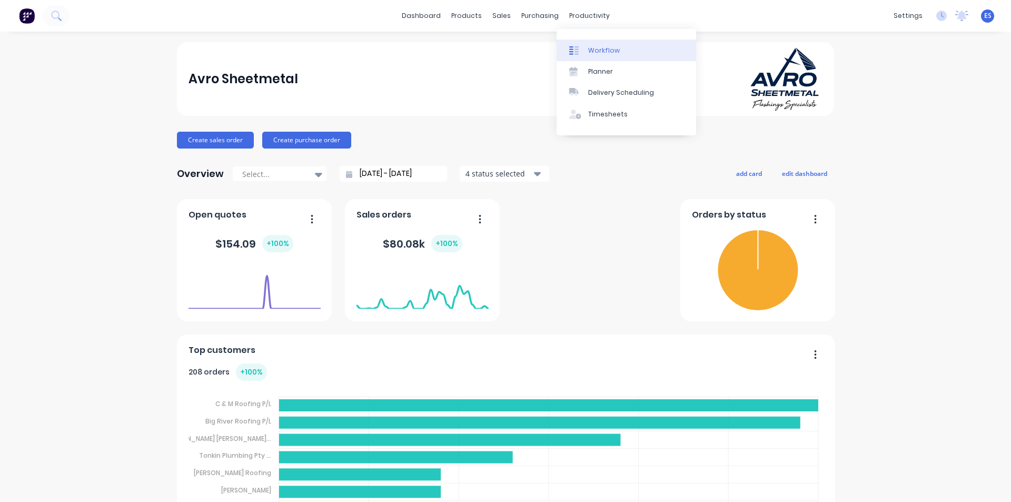
click at [610, 48] on div "Workflow" at bounding box center [604, 50] width 32 height 9
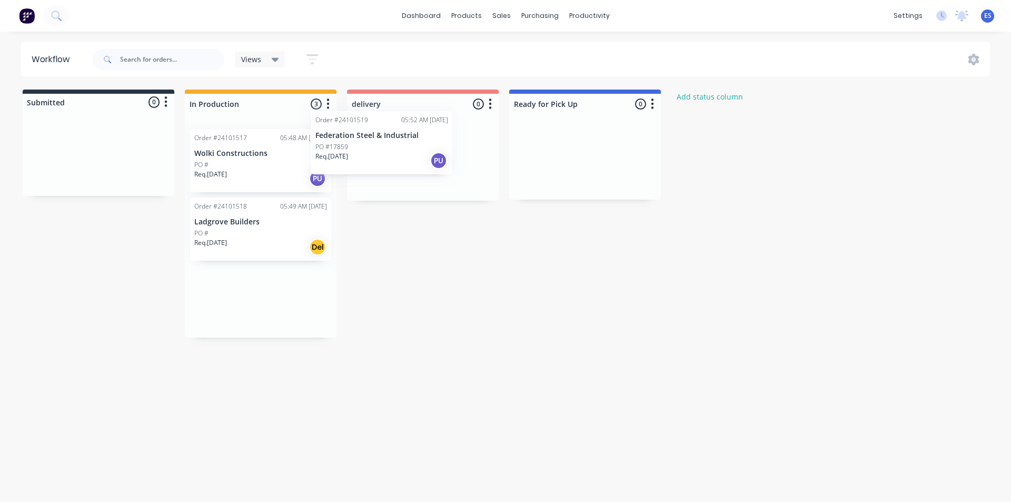
drag, startPoint x: 271, startPoint y: 305, endPoint x: 394, endPoint y: 150, distance: 198.1
click at [394, 150] on div "Submitted 0 Status colour #273444 hex #273444 Save Cancel Summaries Total order…" at bounding box center [488, 213] width 992 height 248
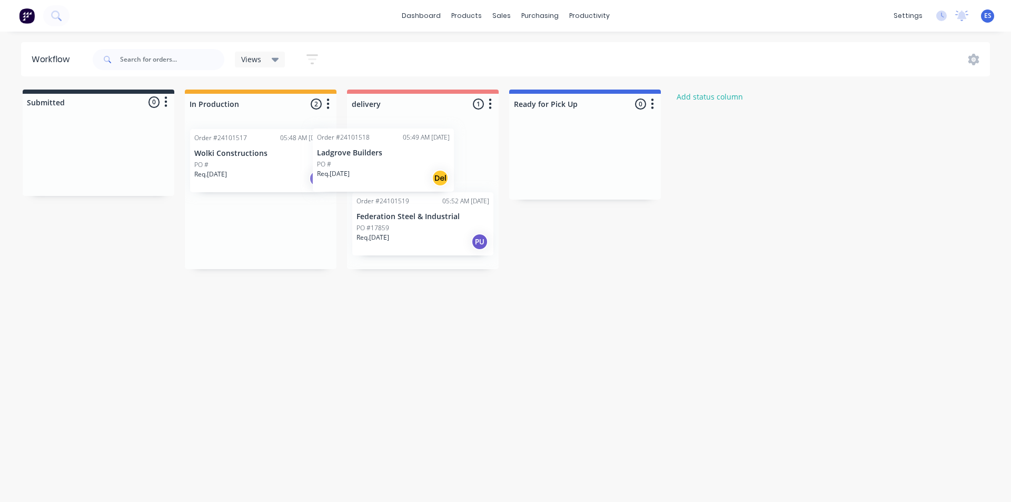
drag, startPoint x: 284, startPoint y: 233, endPoint x: 425, endPoint y: 143, distance: 166.6
click at [424, 146] on div "Submitted 0 Status colour #273444 hex #273444 Save Cancel Summaries Total order…" at bounding box center [488, 178] width 992 height 179
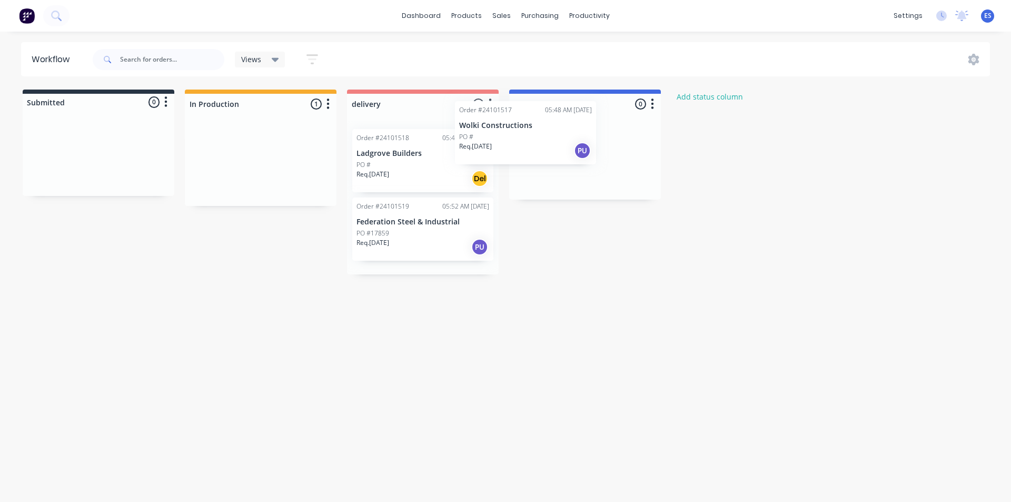
drag, startPoint x: 285, startPoint y: 174, endPoint x: 602, endPoint y: 142, distance: 317.9
click at [602, 142] on div "Submitted 0 Status colour #273444 hex #273444 Save Cancel Summaries Total order…" at bounding box center [488, 181] width 992 height 185
click at [625, 267] on div "Mark as Picked Up" at bounding box center [636, 272] width 106 height 22
